Goal: Task Accomplishment & Management: Use online tool/utility

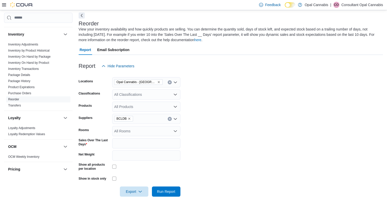
scroll to position [413, 0]
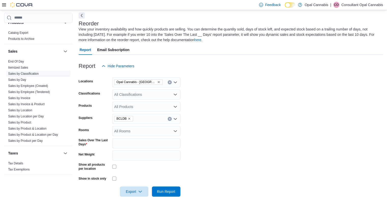
click at [26, 72] on link "Sales by Classification" at bounding box center [23, 74] width 31 height 4
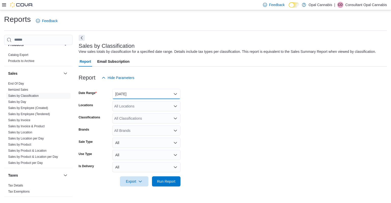
click at [167, 92] on button "[DATE]" at bounding box center [146, 94] width 68 height 10
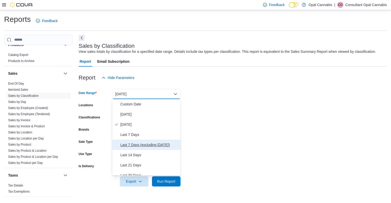
click at [143, 144] on span "Last 7 Days (excluding [DATE])" at bounding box center [149, 145] width 58 height 6
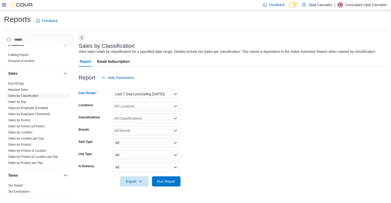
click at [133, 105] on div "All Locations" at bounding box center [146, 106] width 68 height 10
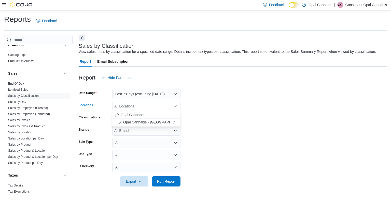
click at [144, 123] on span "Opal Cannabis - [GEOGRAPHIC_DATA]" at bounding box center [155, 122] width 64 height 5
drag, startPoint x: 223, startPoint y: 129, endPoint x: 223, endPoint y: 132, distance: 3.3
click at [223, 132] on form "Date Range Last 7 Days (excluding [DATE]) Locations Opal [GEOGRAPHIC_DATA] - [G…" at bounding box center [233, 135] width 308 height 104
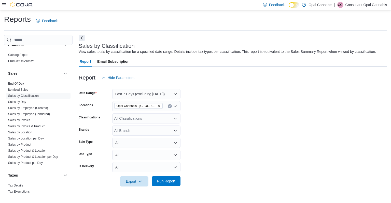
click at [165, 181] on span "Run Report" at bounding box center [166, 181] width 18 height 5
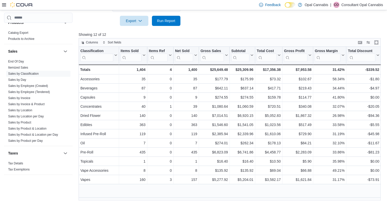
scroll to position [162, 0]
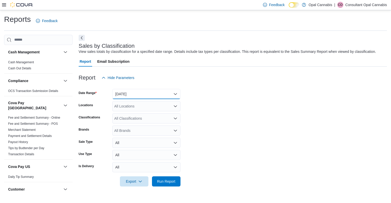
click at [129, 92] on button "[DATE]" at bounding box center [146, 94] width 68 height 10
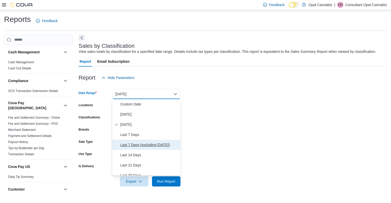
click at [128, 143] on span "Last 7 Days (excluding [DATE])" at bounding box center [149, 145] width 58 height 6
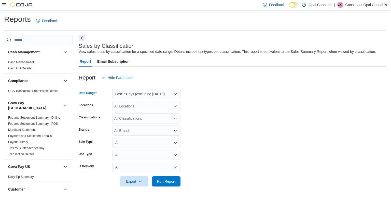
click at [141, 109] on div "All Locations" at bounding box center [146, 106] width 68 height 10
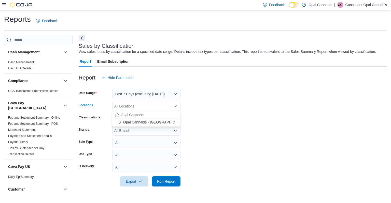
click at [152, 122] on span "Opal Cannabis - [GEOGRAPHIC_DATA]" at bounding box center [155, 122] width 64 height 5
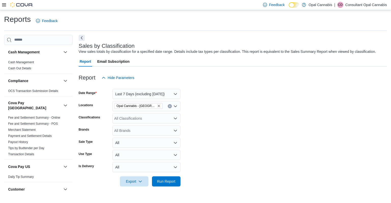
click at [360, 5] on p "Consultant Opal Cannabis" at bounding box center [365, 5] width 41 height 6
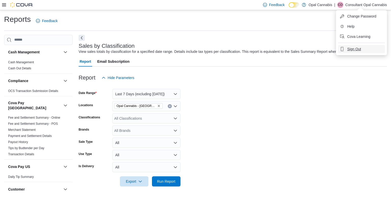
click at [351, 49] on span "Sign Out" at bounding box center [354, 49] width 14 height 5
